Goal: Task Accomplishment & Management: Manage account settings

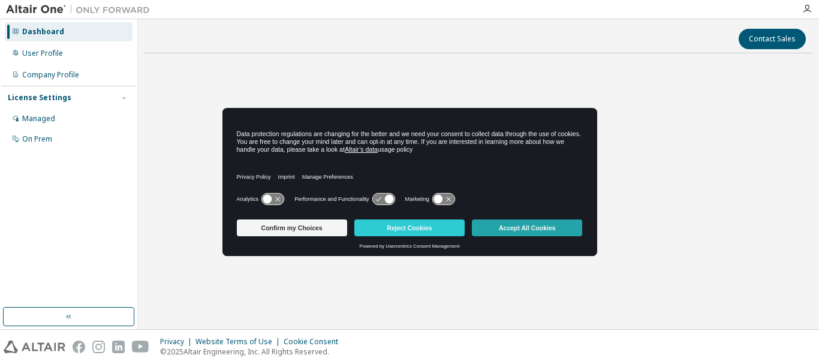
click at [493, 229] on button "Accept All Cookies" at bounding box center [527, 227] width 110 height 17
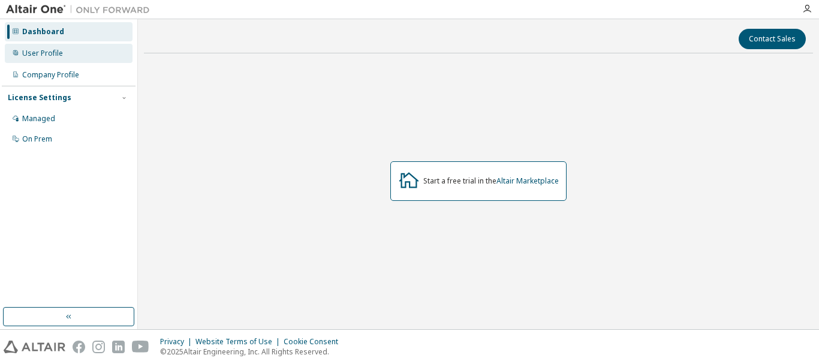
click at [87, 51] on div "User Profile" at bounding box center [69, 53] width 128 height 19
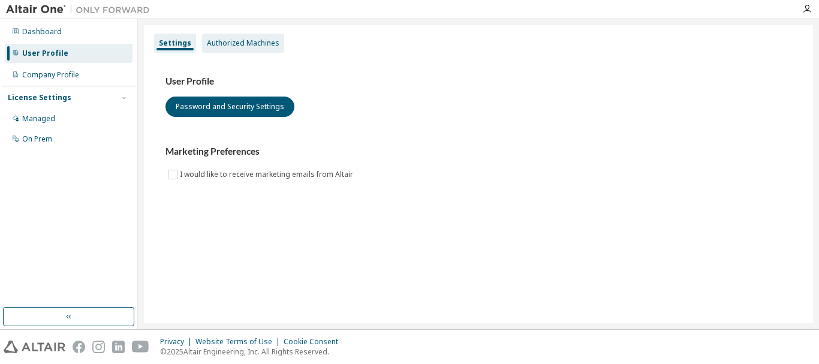
click at [207, 47] on div "Authorized Machines" at bounding box center [243, 43] width 73 height 10
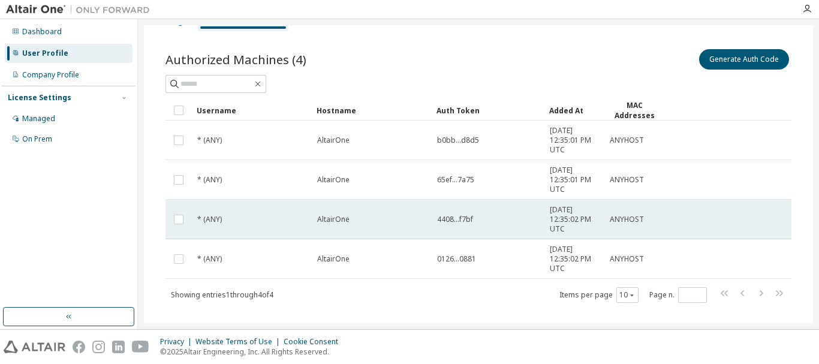
scroll to position [40, 0]
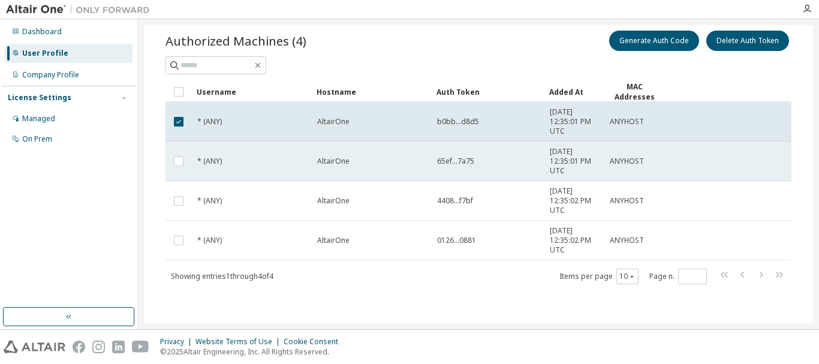
click at [182, 143] on td at bounding box center [178, 161] width 26 height 40
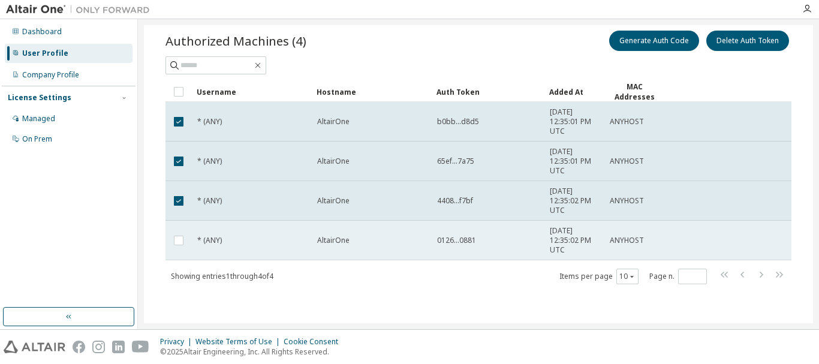
click at [178, 227] on td at bounding box center [178, 241] width 26 height 40
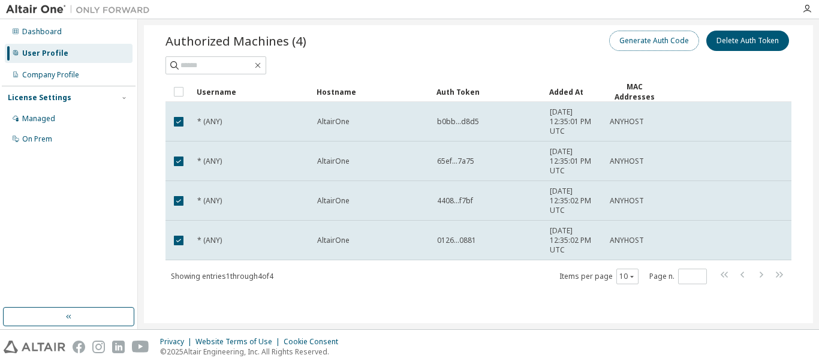
click at [656, 43] on button "Generate Auth Code" at bounding box center [654, 41] width 90 height 20
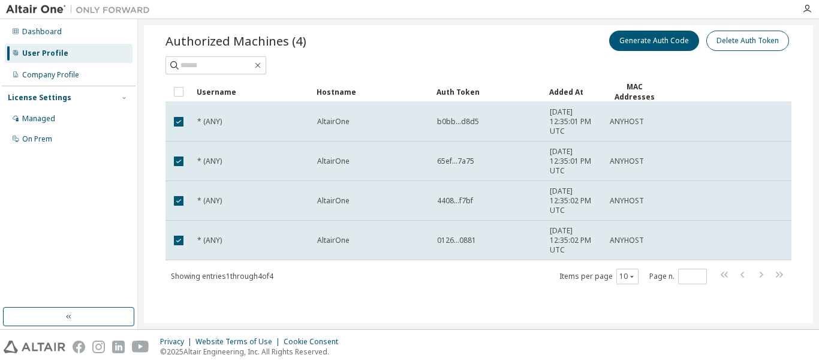
scroll to position [116, 0]
click at [731, 43] on button "Delete Auth Token" at bounding box center [747, 41] width 83 height 20
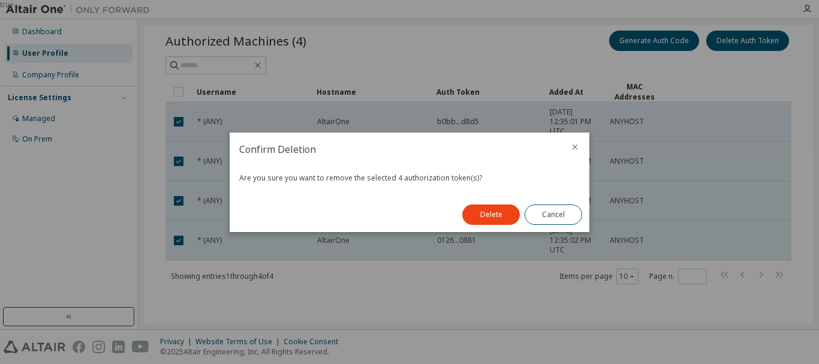
click at [483, 228] on div "Delete Cancel" at bounding box center [522, 214] width 134 height 35
click at [495, 213] on button "Delete" at bounding box center [491, 214] width 58 height 20
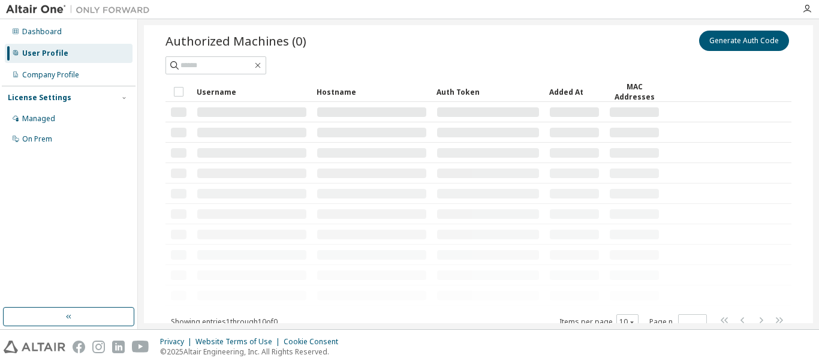
scroll to position [0, 0]
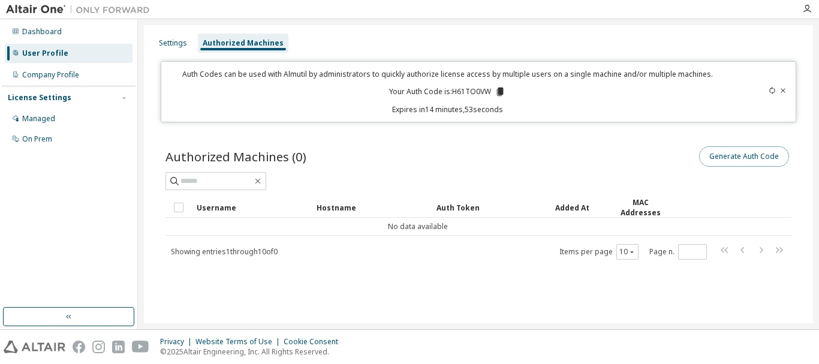
click at [724, 153] on button "Generate Auth Code" at bounding box center [744, 156] width 90 height 20
click at [736, 159] on button "Generate Auth Code" at bounding box center [744, 156] width 90 height 20
click at [465, 90] on p "Your Auth Code is: H61TO0VW" at bounding box center [447, 91] width 116 height 11
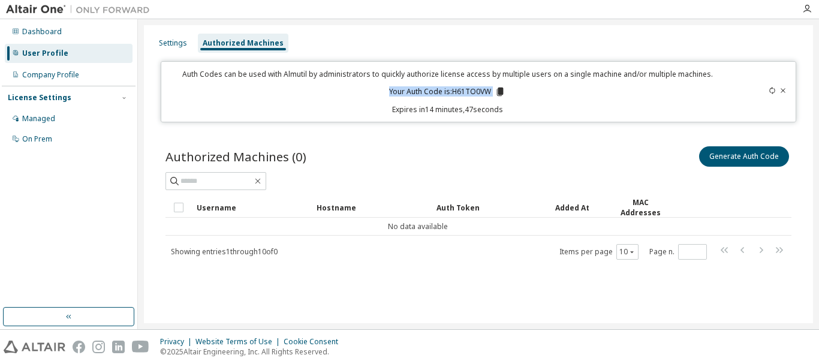
click at [465, 90] on p "Your Auth Code is: H61TO0VW" at bounding box center [447, 91] width 116 height 11
copy p "H61TO0VW"
click at [730, 158] on button "Generate Auth Code" at bounding box center [744, 156] width 90 height 20
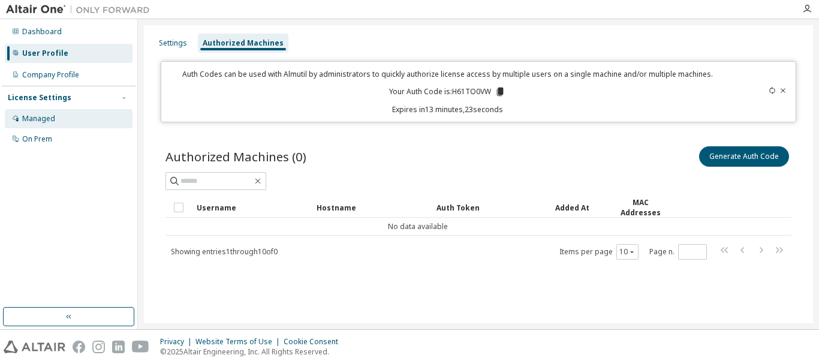
click at [62, 122] on div "Managed" at bounding box center [69, 118] width 128 height 19
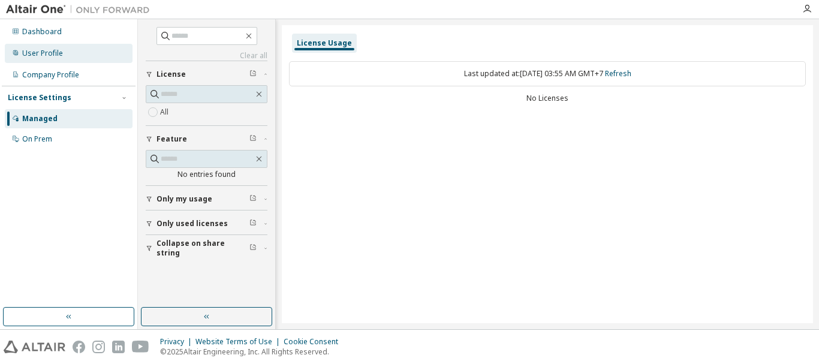
click at [80, 58] on div "User Profile" at bounding box center [69, 53] width 128 height 19
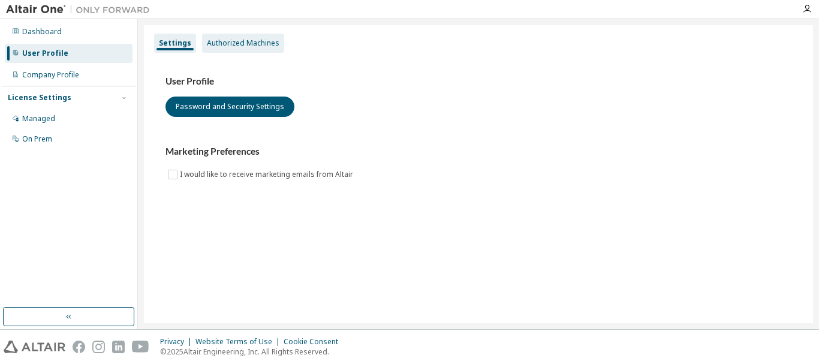
click at [222, 35] on div "Authorized Machines" at bounding box center [243, 43] width 82 height 19
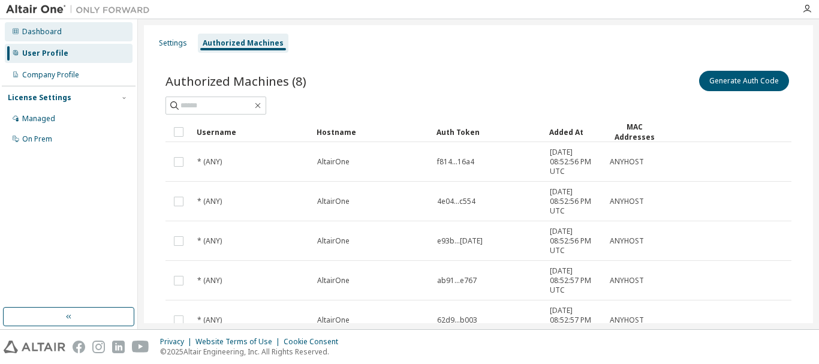
click at [55, 34] on div "Dashboard" at bounding box center [42, 32] width 40 height 10
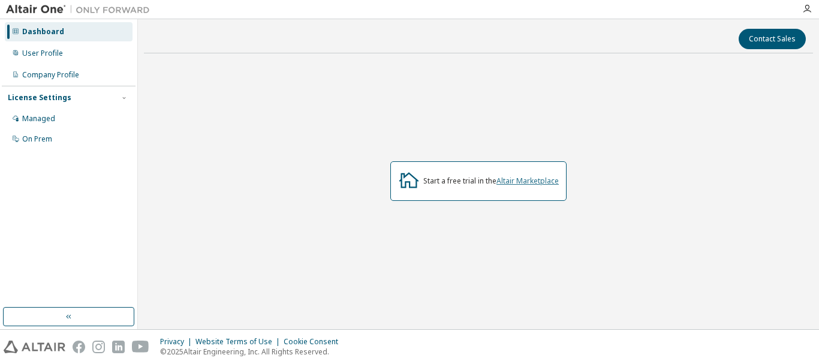
click at [508, 182] on link "Altair Marketplace" at bounding box center [527, 181] width 62 height 10
click at [62, 70] on div "Company Profile" at bounding box center [50, 75] width 57 height 10
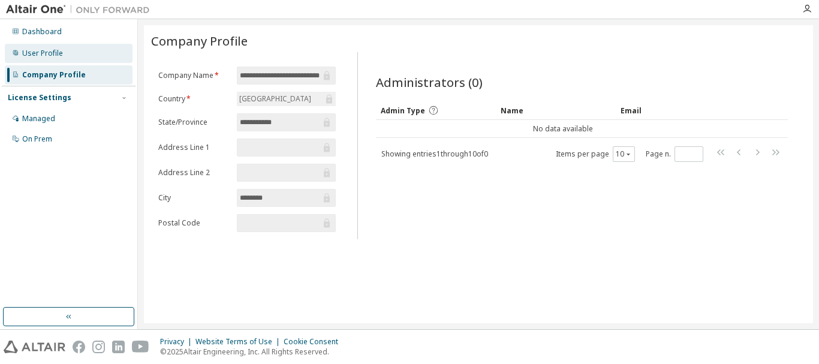
click at [73, 52] on div "User Profile" at bounding box center [69, 53] width 128 height 19
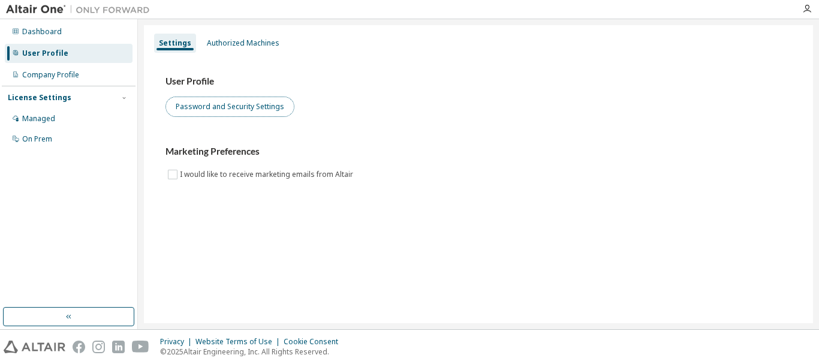
click at [235, 100] on button "Password and Security Settings" at bounding box center [229, 107] width 129 height 20
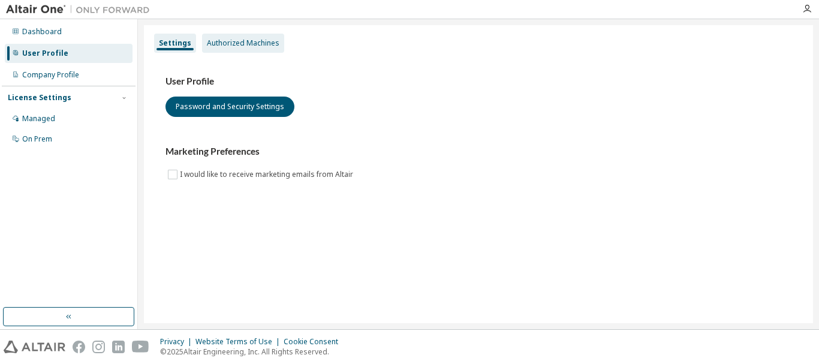
click at [248, 41] on div "Authorized Machines" at bounding box center [243, 43] width 73 height 10
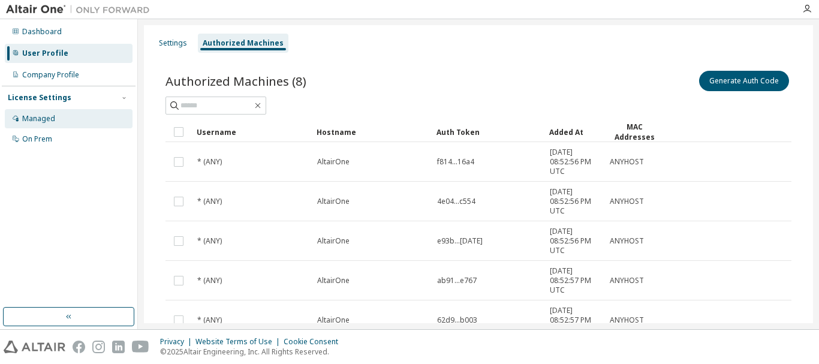
click at [48, 120] on div "Managed" at bounding box center [38, 119] width 33 height 10
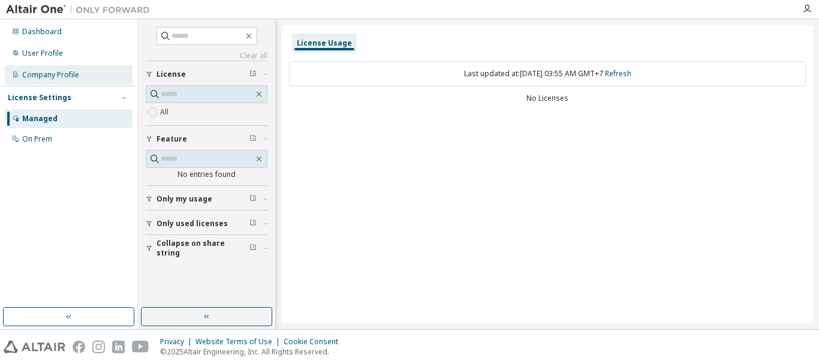
click at [59, 82] on div "Company Profile" at bounding box center [69, 74] width 128 height 19
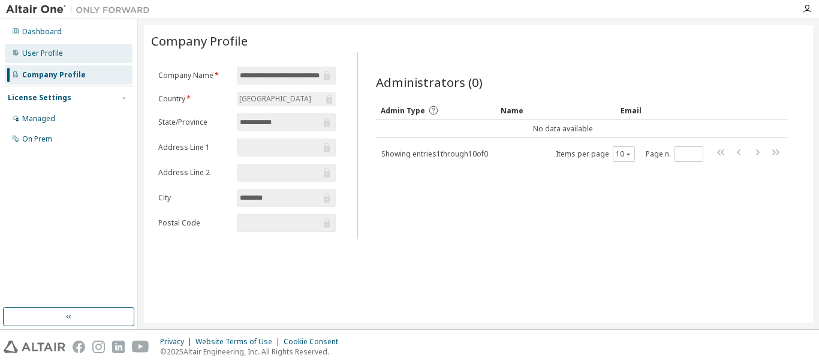
click at [88, 50] on div "User Profile" at bounding box center [69, 53] width 128 height 19
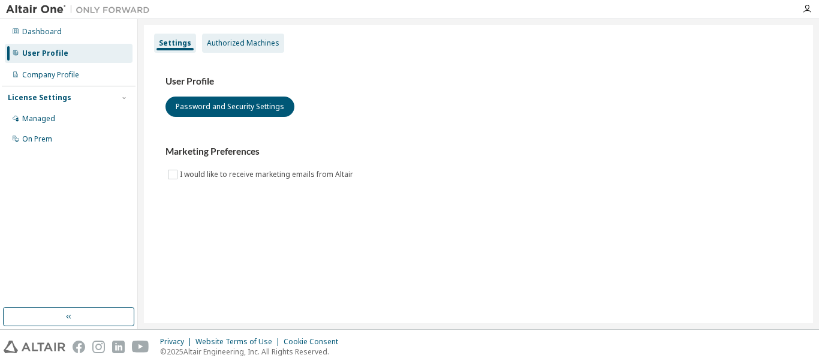
click at [231, 40] on div "Authorized Machines" at bounding box center [243, 43] width 73 height 10
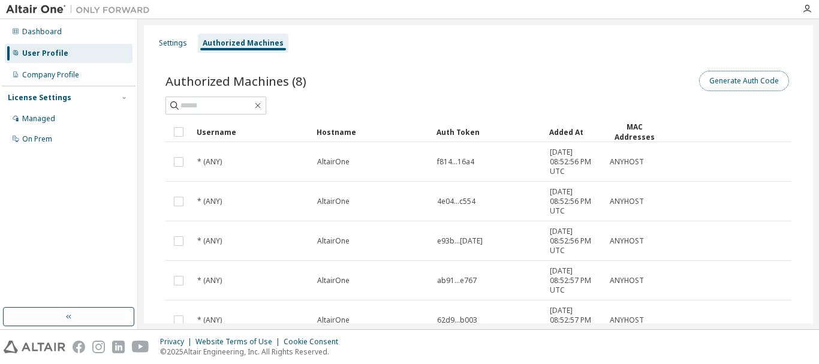
click at [709, 73] on button "Generate Auth Code" at bounding box center [744, 81] width 90 height 20
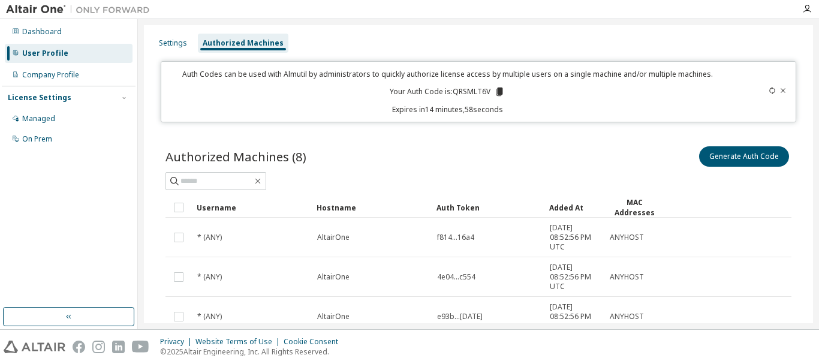
click at [466, 87] on p "Your Auth Code is: QRSMLT6V" at bounding box center [447, 91] width 115 height 11
copy p "QRSMLT6V"
